Goal: Book appointment/travel/reservation

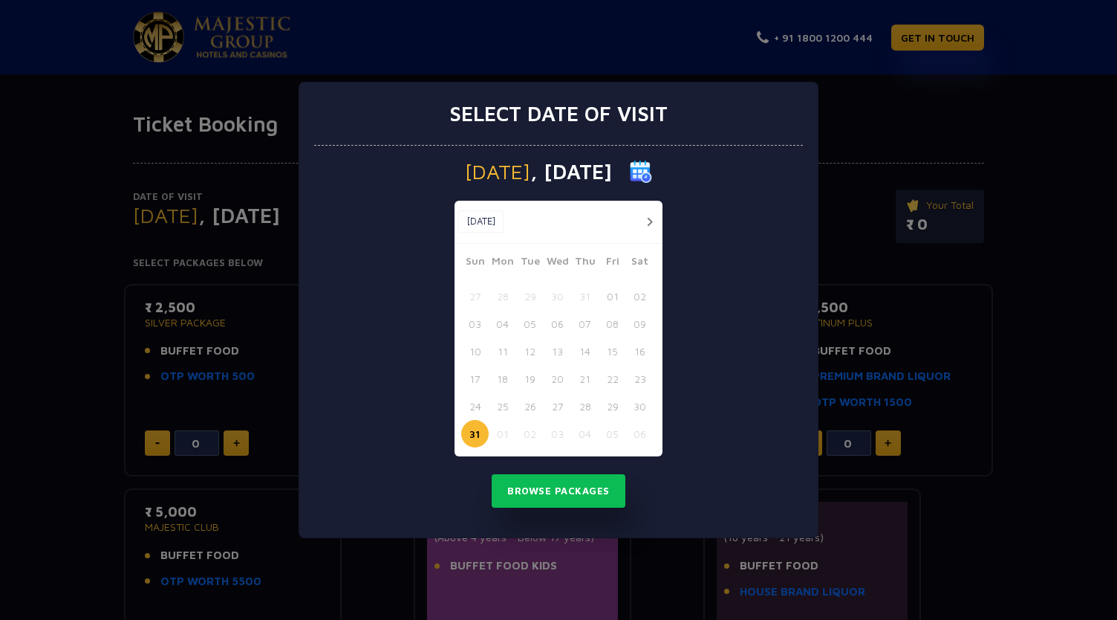
click at [652, 224] on button "button" at bounding box center [649, 221] width 19 height 19
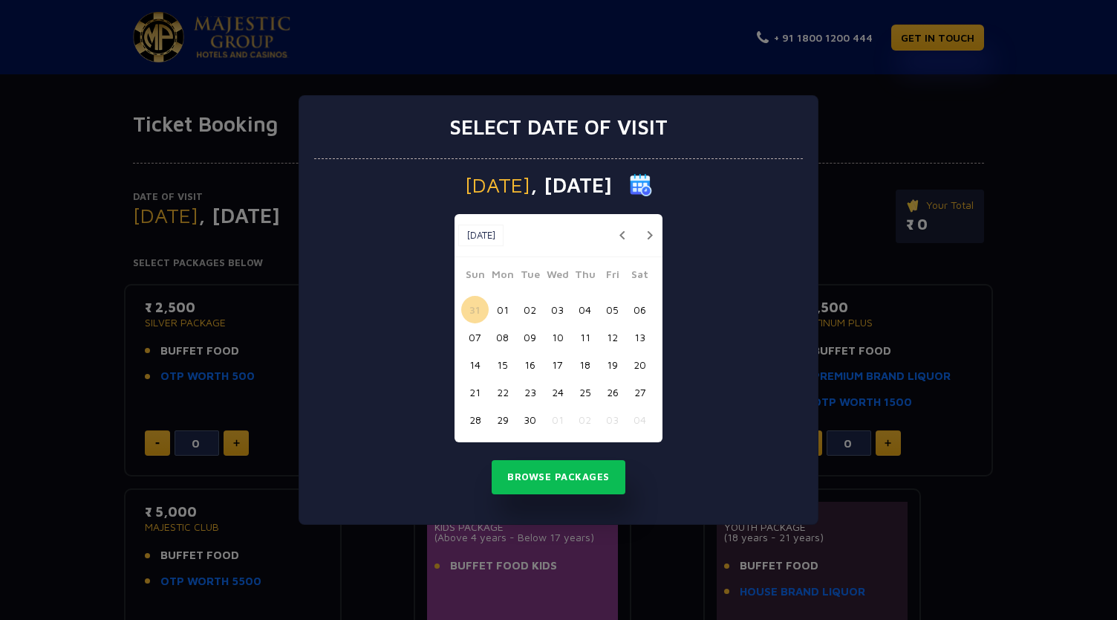
click at [557, 338] on button "10" at bounding box center [557, 336] width 27 height 27
click at [573, 473] on button "Browse Packages" at bounding box center [559, 477] width 134 height 34
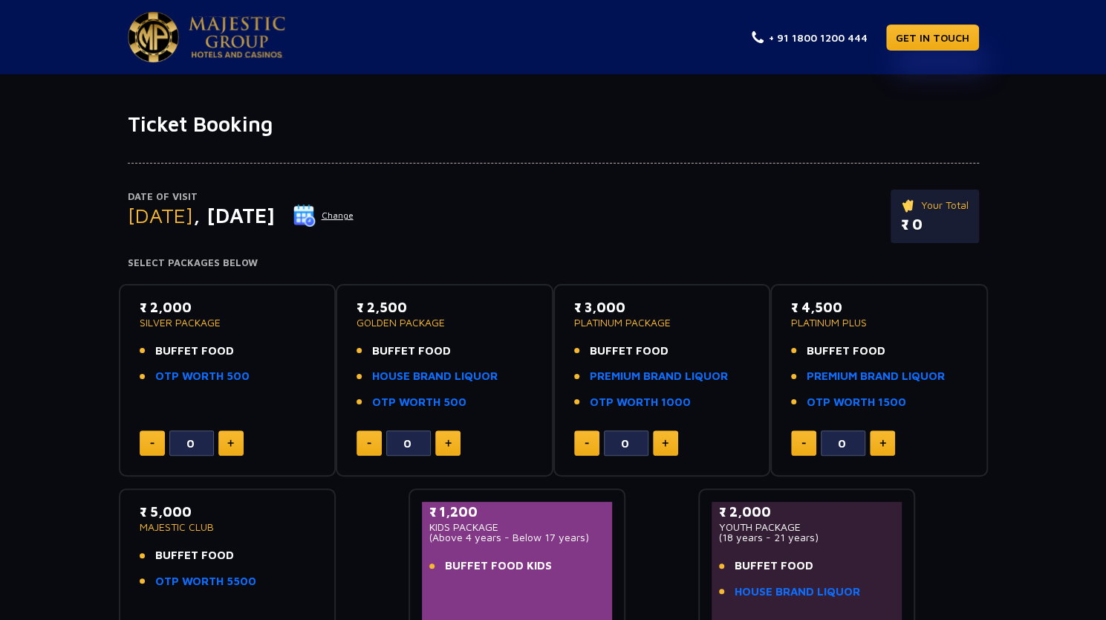
click at [24, 330] on div "Date of Visit [DATE] Change Your Total ₹ 0 Select Packages Below ₹ 2,000 SILVER…" at bounding box center [553, 402] width 1106 height 530
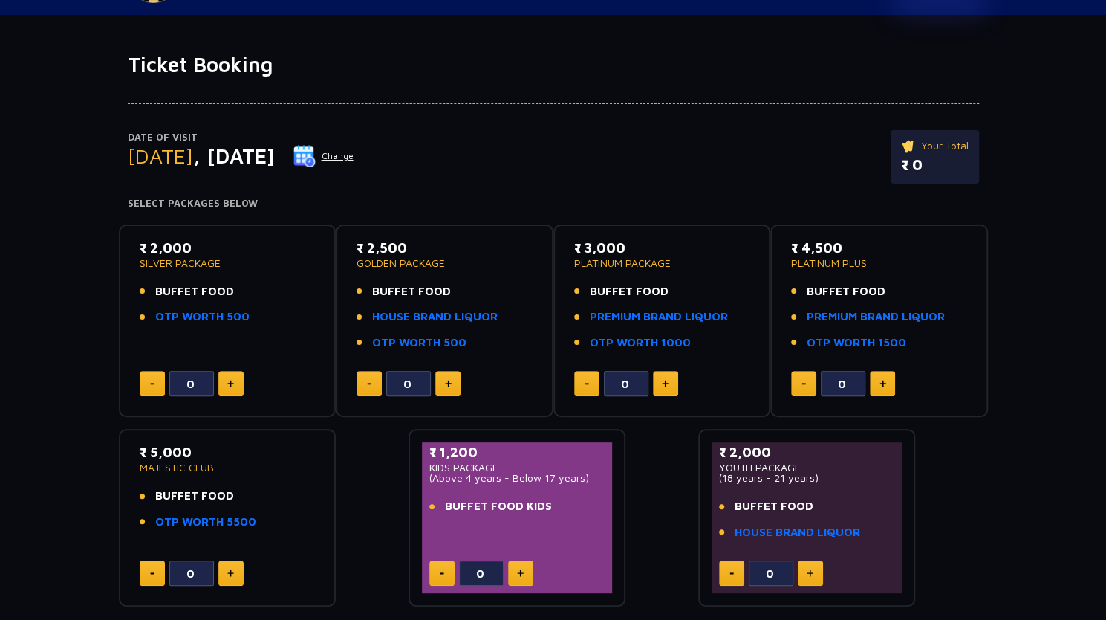
scroll to position [89, 0]
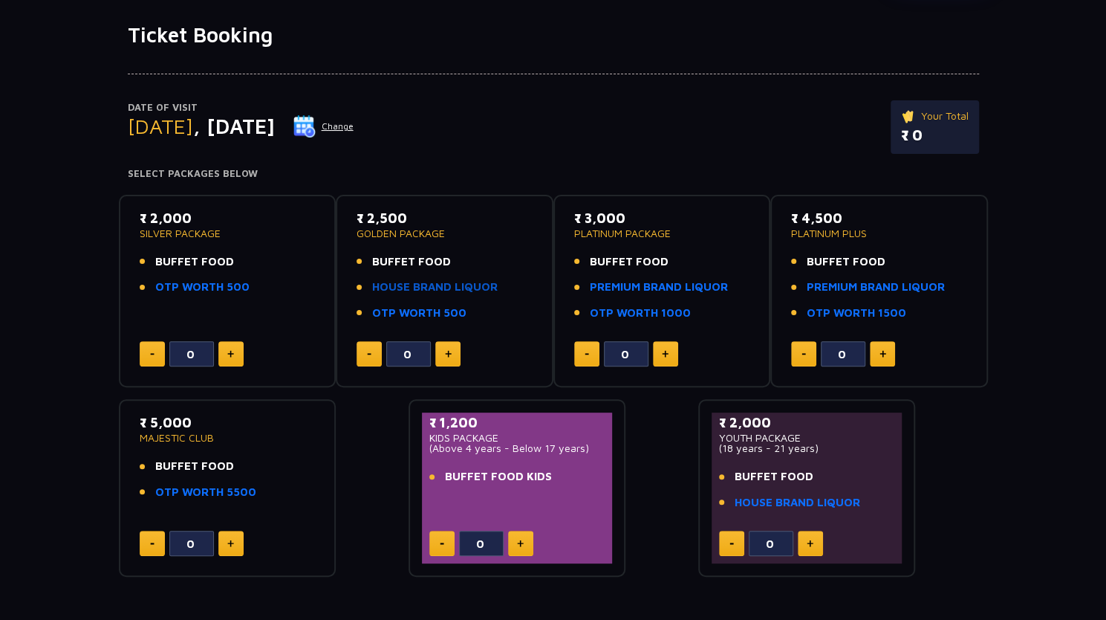
click at [390, 289] on link "HOUSE BRAND LIQUOR" at bounding box center [435, 287] width 126 height 17
click at [91, 192] on div "Date of Visit [DATE] Change Your Total ₹ 0 Select Packages Below ₹ 2,000 SILVER…" at bounding box center [553, 313] width 1106 height 530
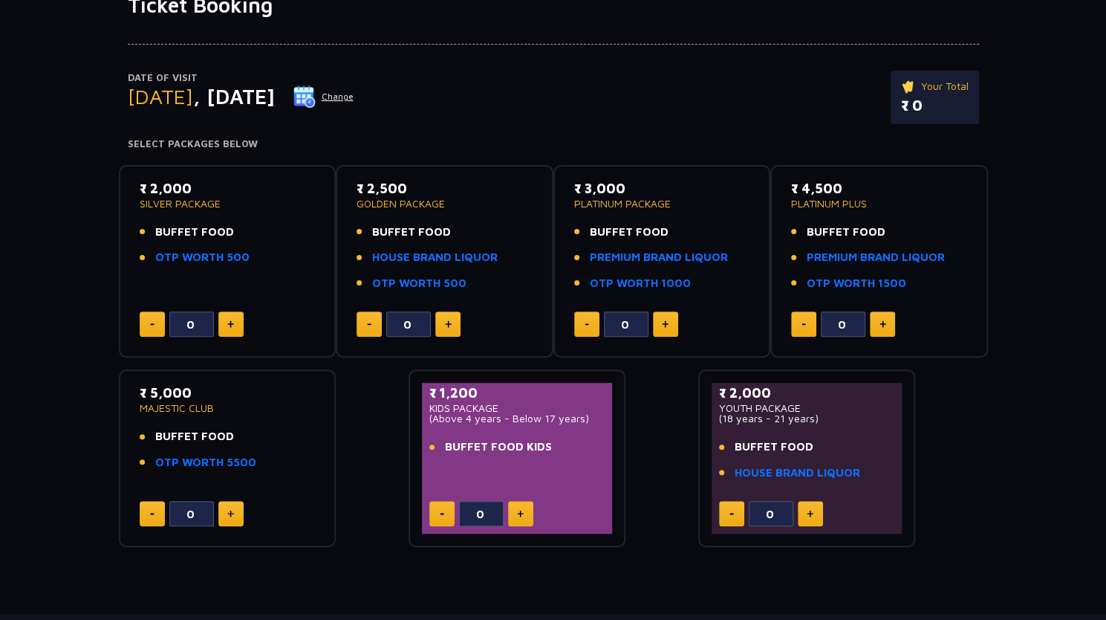
scroll to position [149, 0]
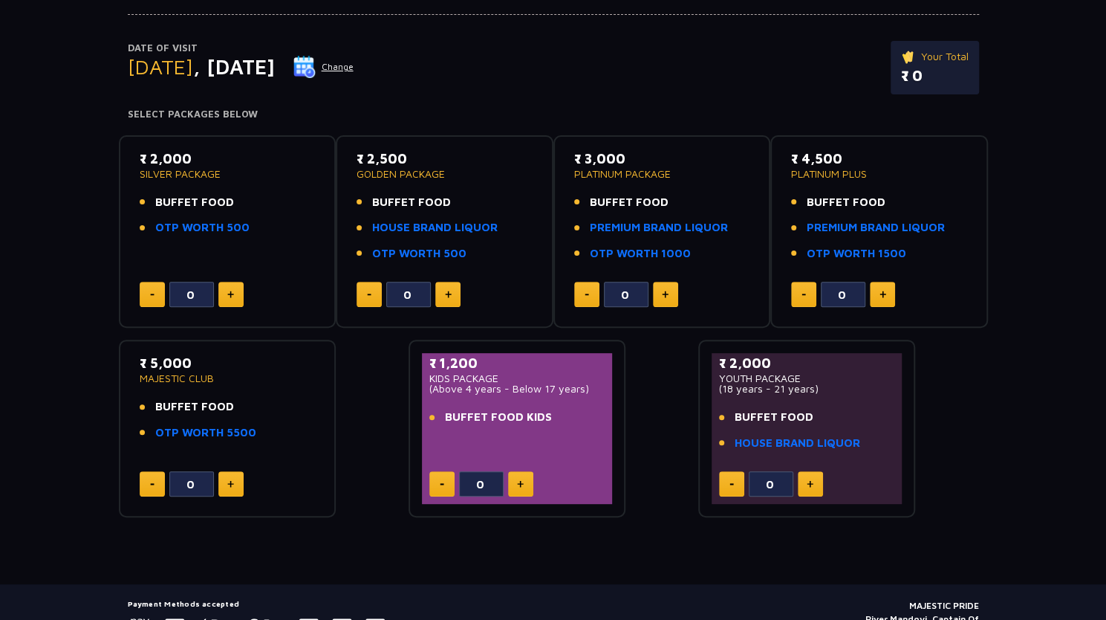
click at [41, 363] on div "Date of Visit [DATE] Change Your Total ₹ 0 Select Packages Below ₹ 2,000 SILVER…" at bounding box center [553, 253] width 1106 height 530
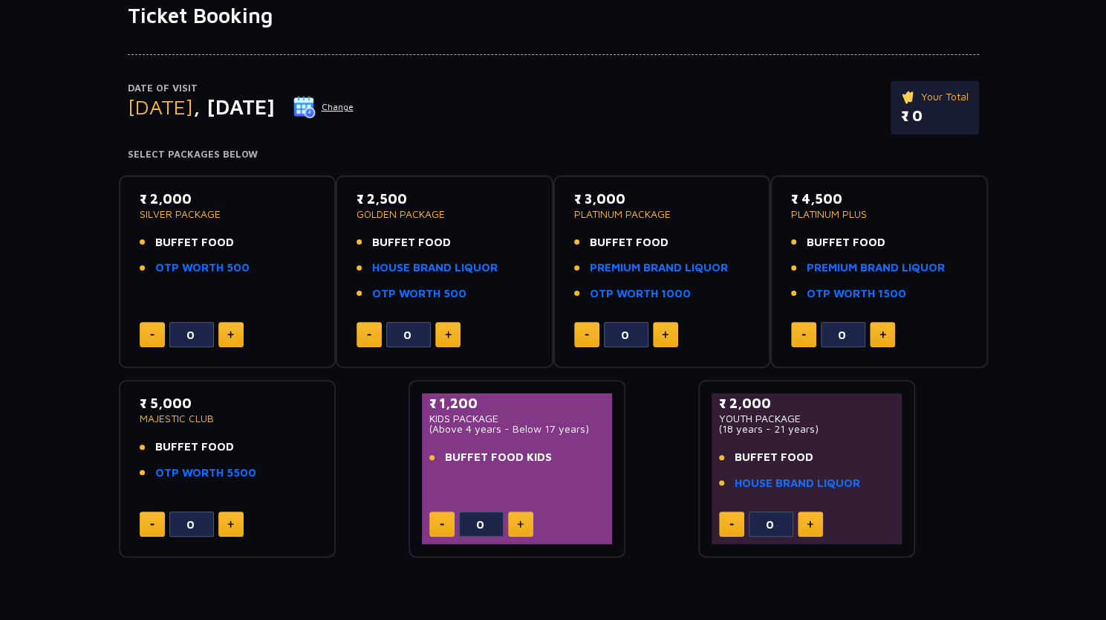
scroll to position [46, 0]
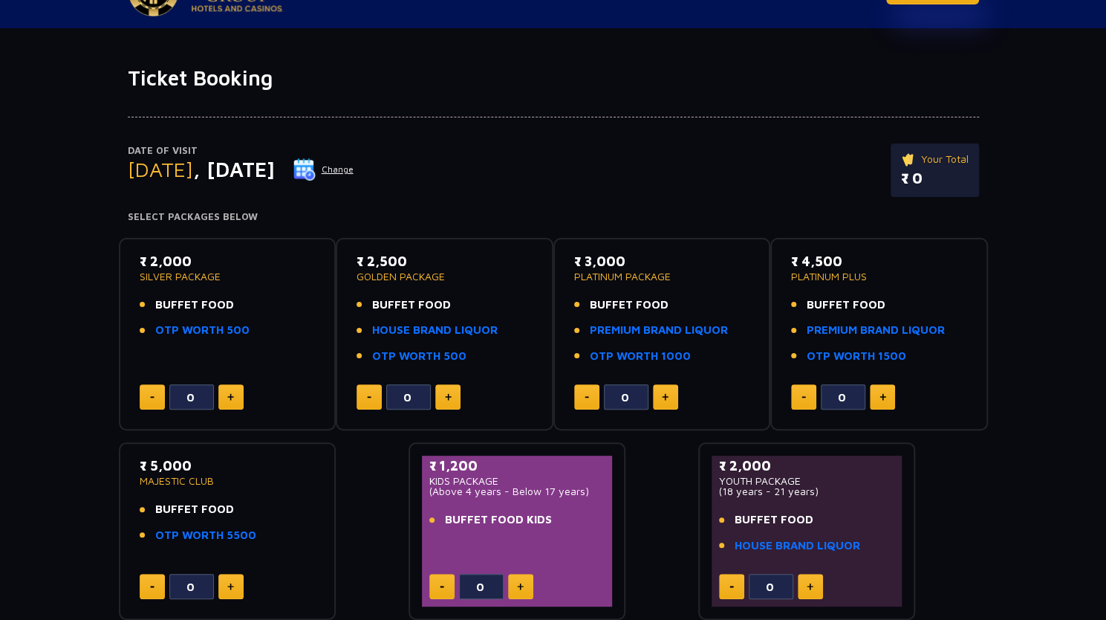
click at [17, 195] on div "Date of Visit [DATE] Change Your Total ₹ 0 Select Packages Below ₹ 2,000 SILVER…" at bounding box center [553, 356] width 1106 height 530
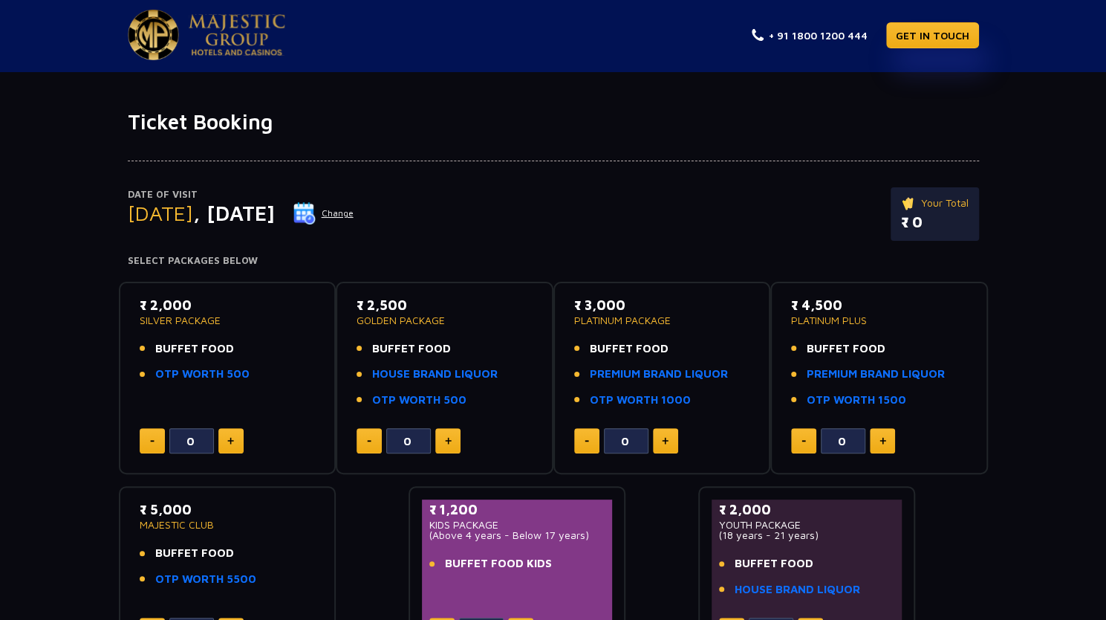
scroll to position [0, 0]
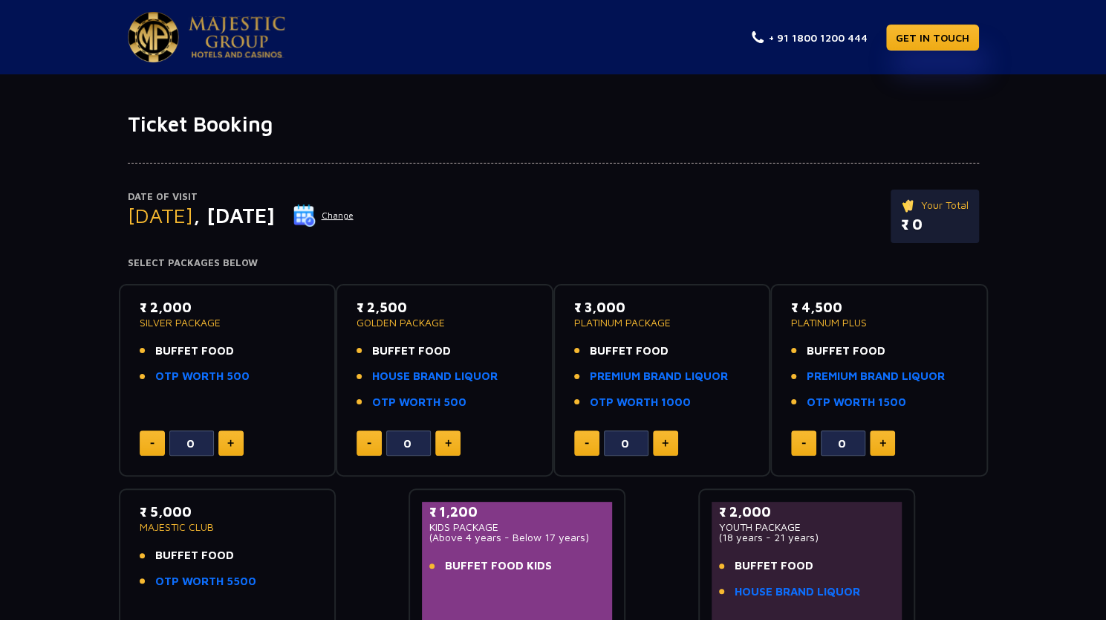
click at [7, 178] on div "Date of Visit [DATE] Change Your Total ₹ 0 Select Packages Below ₹ 2,000 SILVER…" at bounding box center [553, 402] width 1106 height 530
click at [59, 150] on div "Date of Visit [DATE] Change Your Total ₹ 0 Select Packages Below ₹ 2,000 SILVER…" at bounding box center [553, 402] width 1106 height 530
